Goal: Task Accomplishment & Management: Complete application form

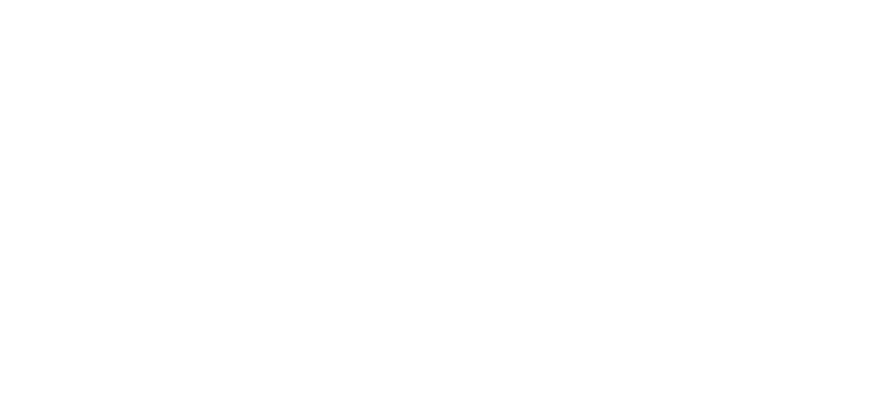
select select
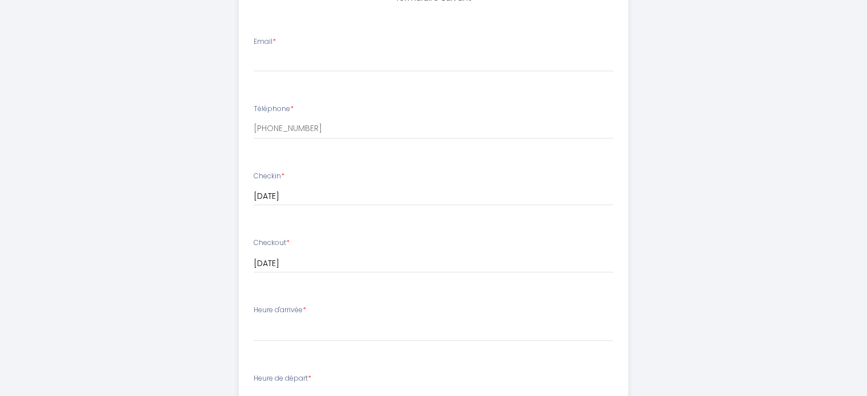
scroll to position [399, 0]
click at [405, 59] on input "Email *" at bounding box center [434, 64] width 360 height 21
type input "[PERSON_NAME][EMAIL_ADDRESS][DOMAIN_NAME]"
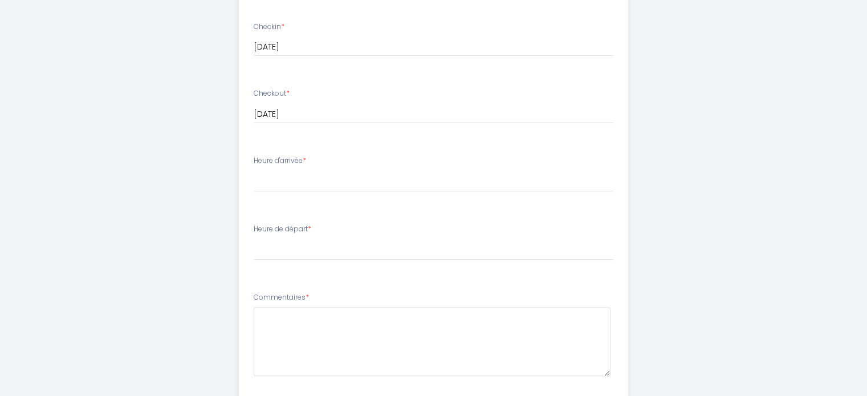
scroll to position [570, 0]
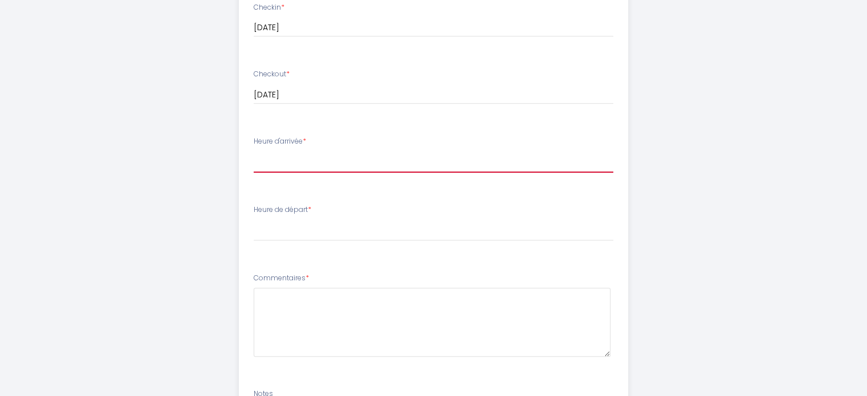
click at [365, 160] on select "16:00 16:30 17:00 17:30 18:00 18:30 19:00 19:30 20:00 20:30 21:00 21:30 22:00 2…" at bounding box center [434, 162] width 360 height 22
click at [365, 159] on select "16:00 16:30 17:00 17:30 18:00 18:30 19:00 19:30 20:00 20:30 21:00 21:30 22:00 2…" at bounding box center [434, 162] width 360 height 22
select select "19:00"
click at [254, 151] on select "16:00 16:30 17:00 17:30 18:00 18:30 19:00 19:30 20:00 20:30 21:00 21:30 22:00 2…" at bounding box center [434, 162] width 360 height 22
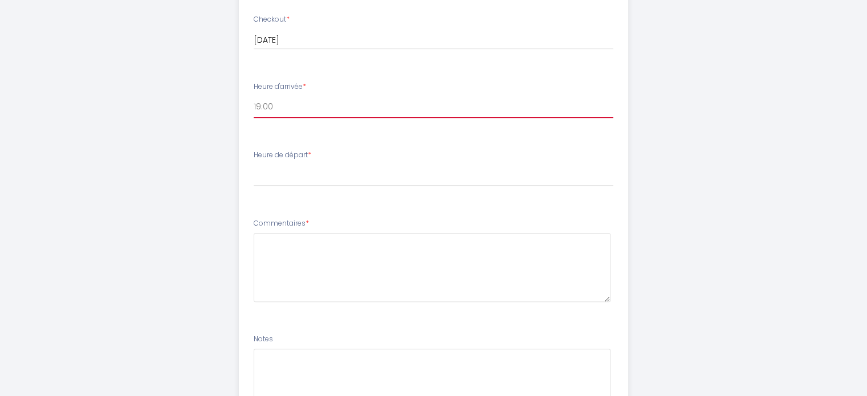
scroll to position [627, 0]
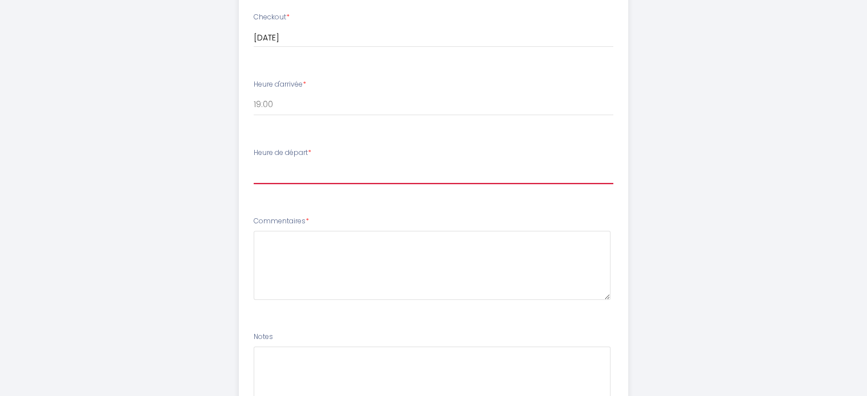
click at [314, 162] on select "00:00 00:30 01:00 01:30 02:00 02:30 03:00 03:30 04:00 04:30 05:00 05:30 06:00 0…" at bounding box center [434, 173] width 360 height 22
select select "11:00"
click at [254, 162] on select "00:00 00:30 01:00 01:30 02:00 02:30 03:00 03:30 04:00 04:30 05:00 05:30 06:00 0…" at bounding box center [434, 173] width 360 height 22
click at [378, 200] on li "Heure de départ * 00:00 00:30 01:00 01:30 02:00 02:30 03:00 03:30 04:00 04:30 0…" at bounding box center [433, 172] width 388 height 62
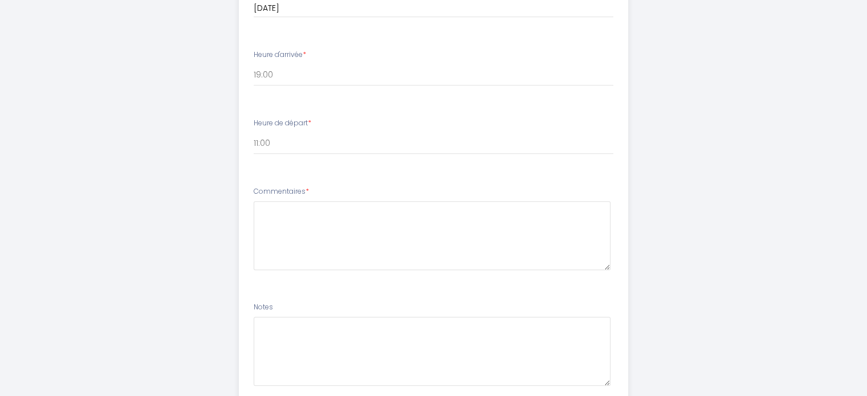
scroll to position [684, 0]
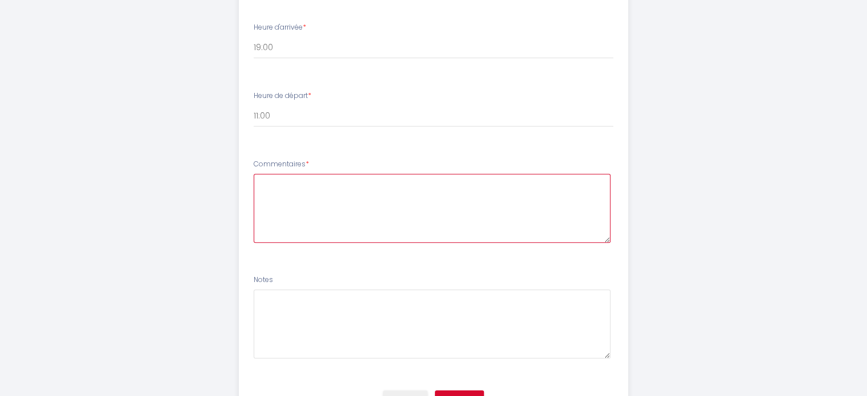
click at [339, 183] on textarea at bounding box center [432, 208] width 357 height 69
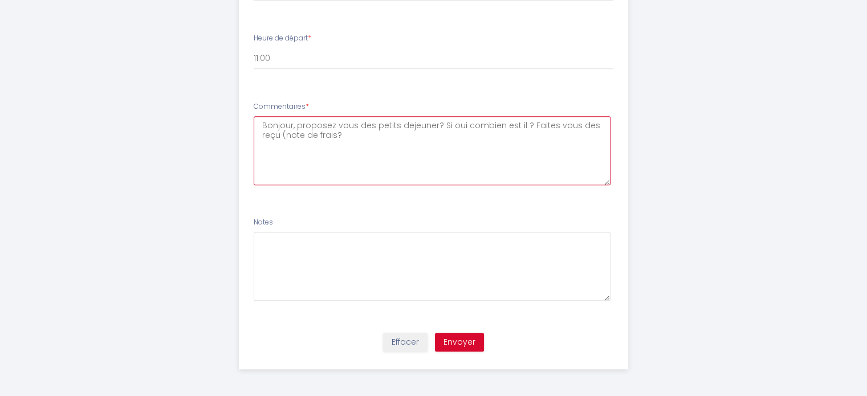
scroll to position [742, 0]
click at [336, 139] on textarea "Bonjour, proposez vous des petits dejeuner? Si oui combien est il ? Faites vous…" at bounding box center [432, 150] width 357 height 69
click at [386, 141] on textarea "Bonjour, proposez vous des petits dejeuner? Si oui combien est il ? Faites vous…" at bounding box center [432, 150] width 357 height 69
click at [424, 122] on textarea "Bonjour, proposez vous des petits dejeuner? Si oui combien est il ? Faites vous…" at bounding box center [432, 150] width 357 height 69
click at [422, 143] on textarea "Bonjour, proposez vous des petits déjeuner? Si oui combien est il ? Faites vous…" at bounding box center [432, 150] width 357 height 69
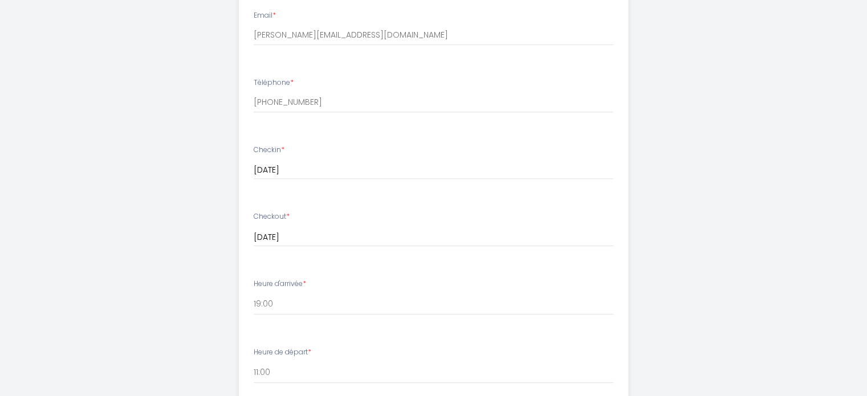
scroll to position [400, 0]
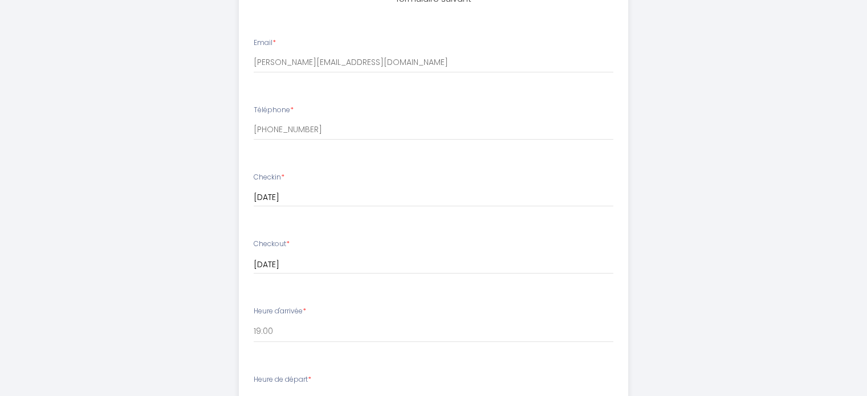
type textarea "Bonjour, proposez vous des petits déjeuner? Si oui combien est il ? Faites vous…"
click at [407, 72] on input "[PERSON_NAME][EMAIL_ADDRESS][DOMAIN_NAME]" at bounding box center [434, 62] width 360 height 21
click at [408, 67] on input "[PERSON_NAME][EMAIL_ADDRESS][DOMAIN_NAME]" at bounding box center [434, 62] width 360 height 21
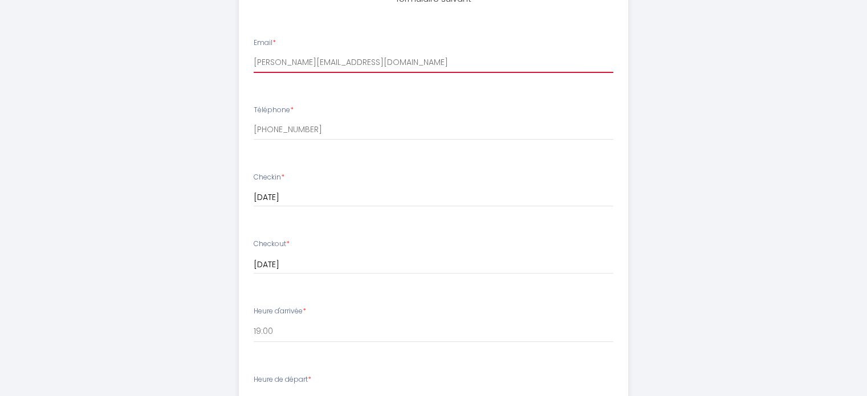
type input "[EMAIL_ADDRESS][DOMAIN_NAME]"
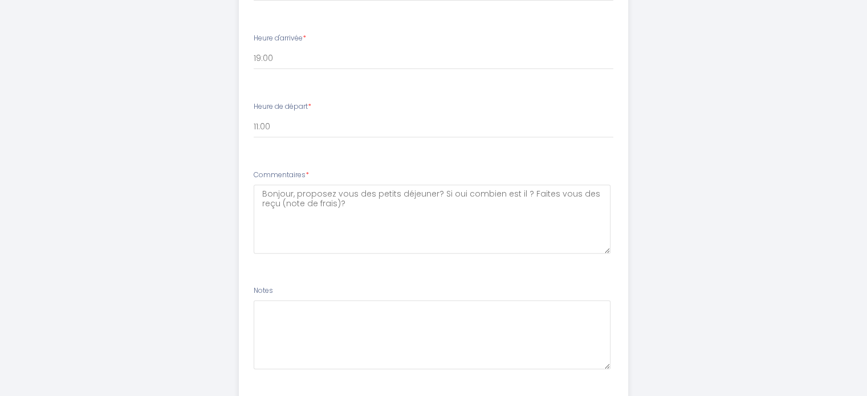
scroll to position [685, 0]
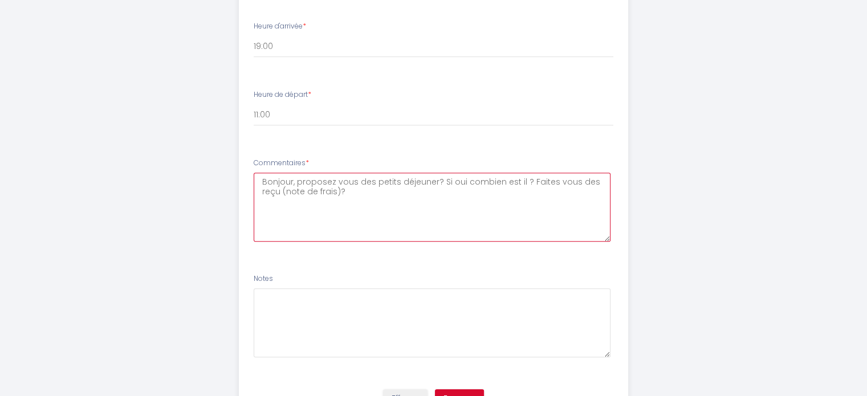
click at [401, 225] on textarea "Bonjour, proposez vous des petits déjeuner? Si oui combien est il ? Faites vous…" at bounding box center [432, 207] width 357 height 69
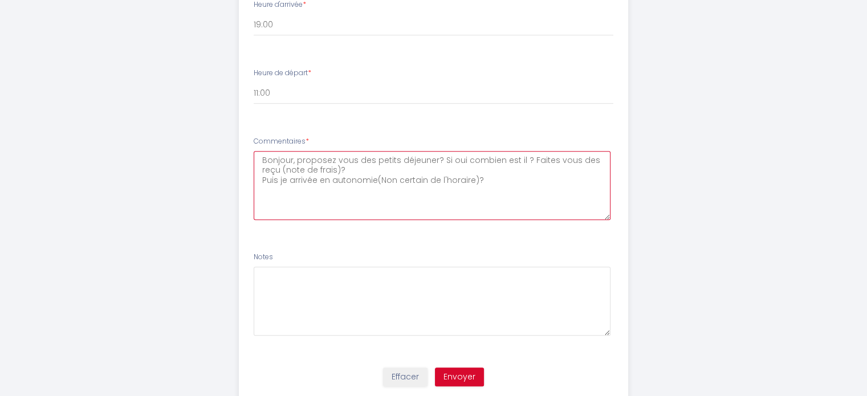
scroll to position [742, 0]
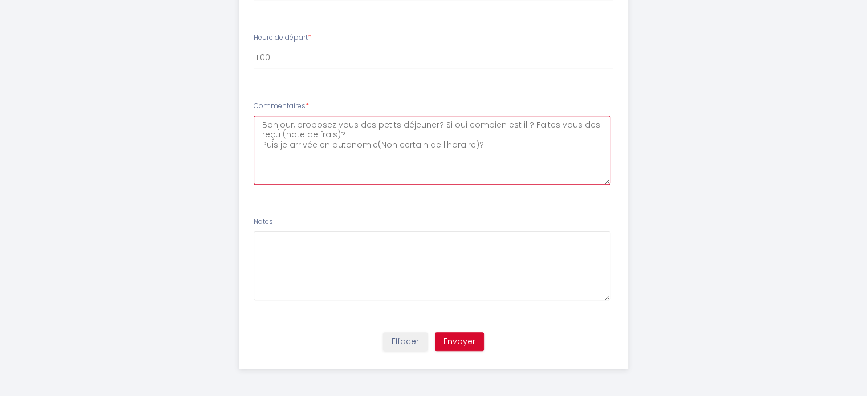
type textarea "Bonjour, proposez vous des petits déjeuner? Si oui combien est il ? Faites vous…"
click at [462, 339] on button "Envoyer" at bounding box center [459, 341] width 49 height 19
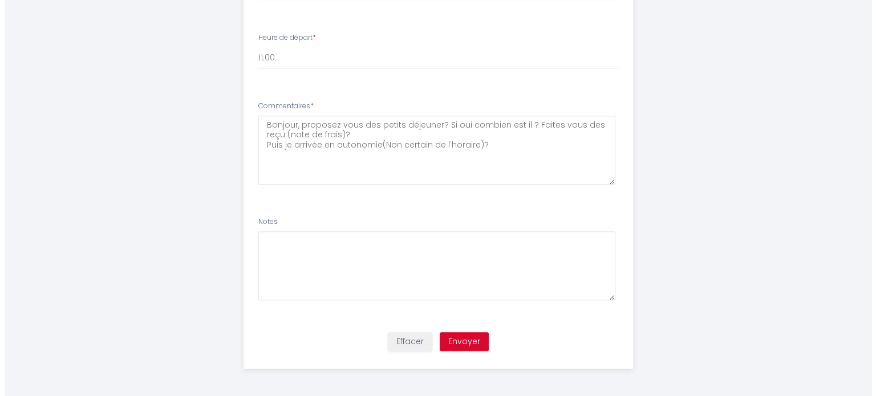
scroll to position [0, 0]
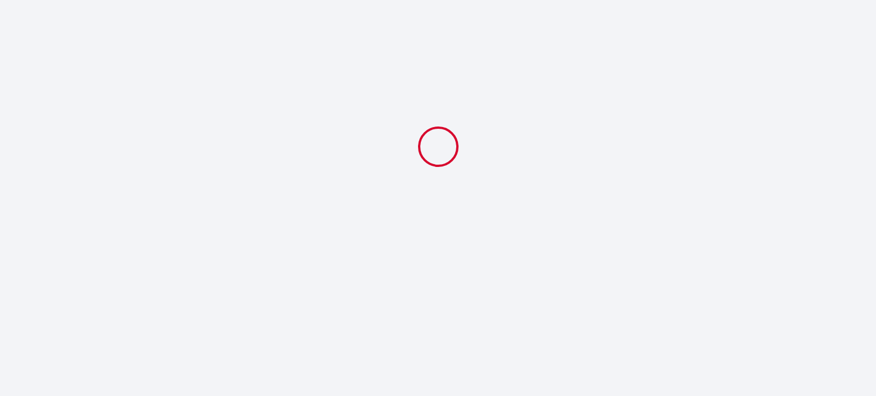
select select "19:00"
select select "11:00"
